Goal: Transaction & Acquisition: Purchase product/service

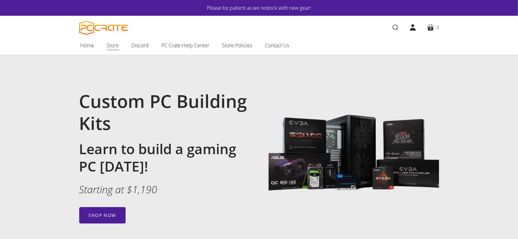
click at [114, 50] on span "Store" at bounding box center [113, 45] width 12 height 8
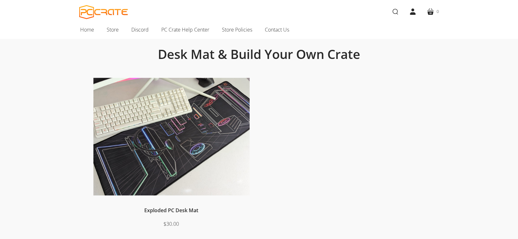
scroll to position [52, 0]
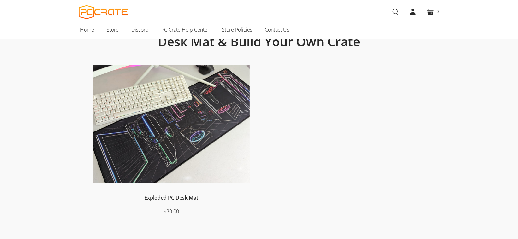
click at [186, 118] on img at bounding box center [172, 124] width 156 height 118
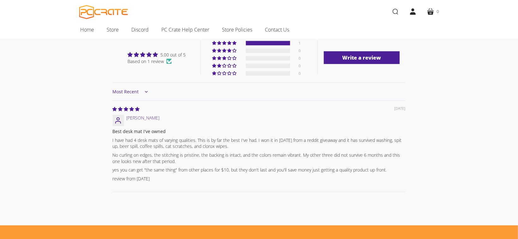
scroll to position [210, 0]
